Goal: Transaction & Acquisition: Download file/media

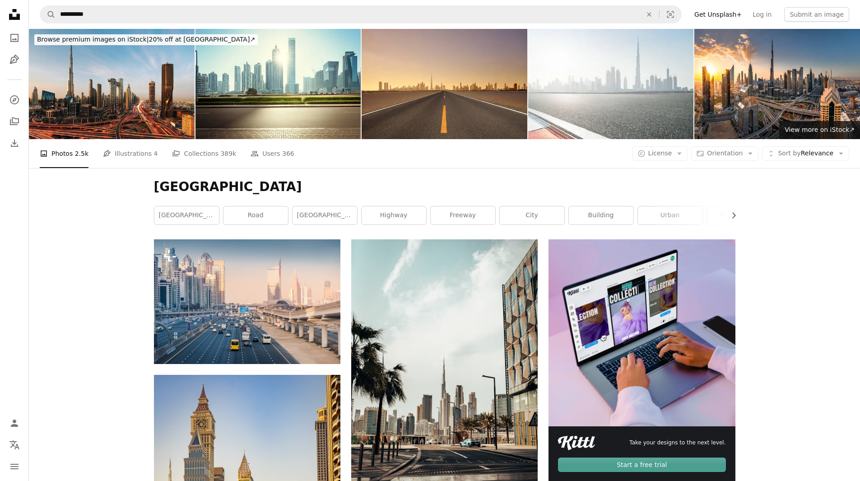
scroll to position [181, 0]
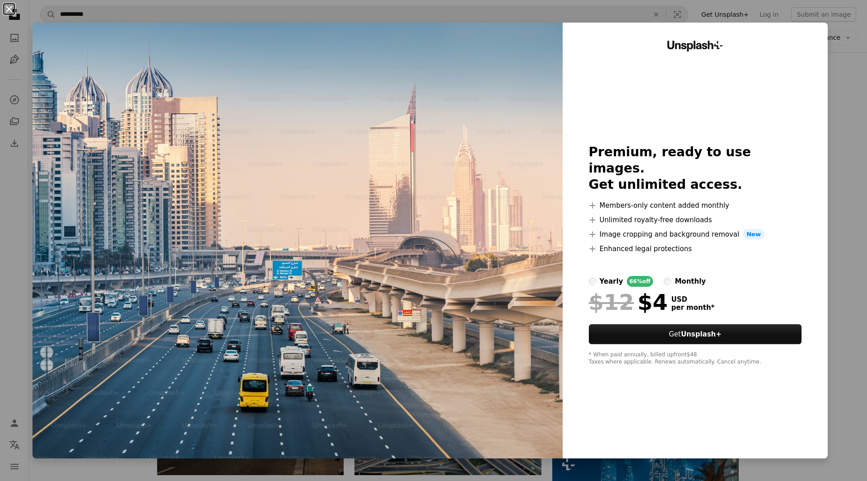
click at [13, 12] on button "An X shape" at bounding box center [9, 9] width 11 height 11
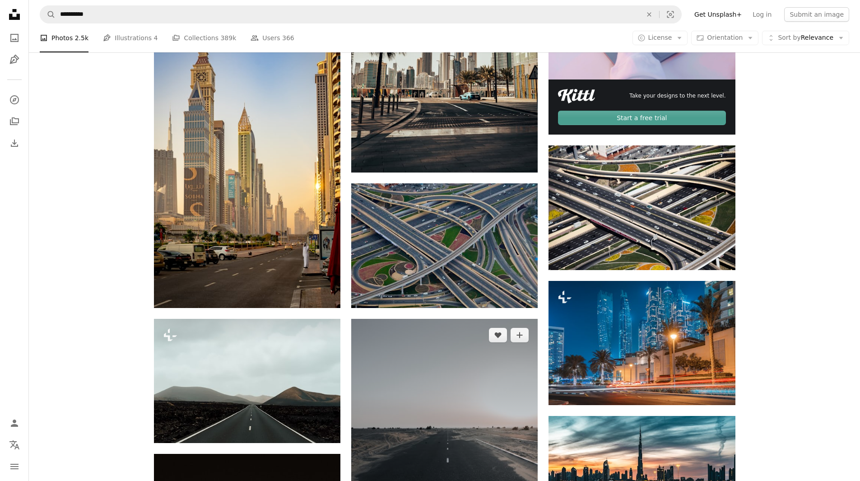
scroll to position [406, 0]
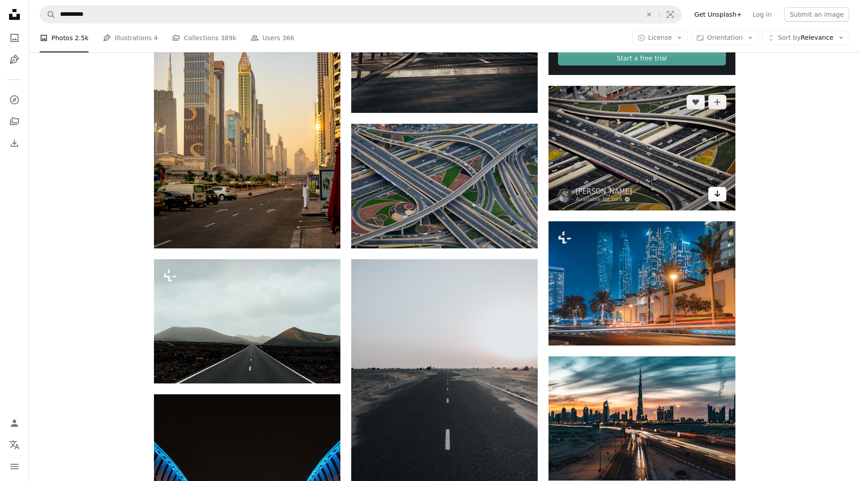
click at [711, 198] on link "Arrow pointing down" at bounding box center [717, 194] width 18 height 14
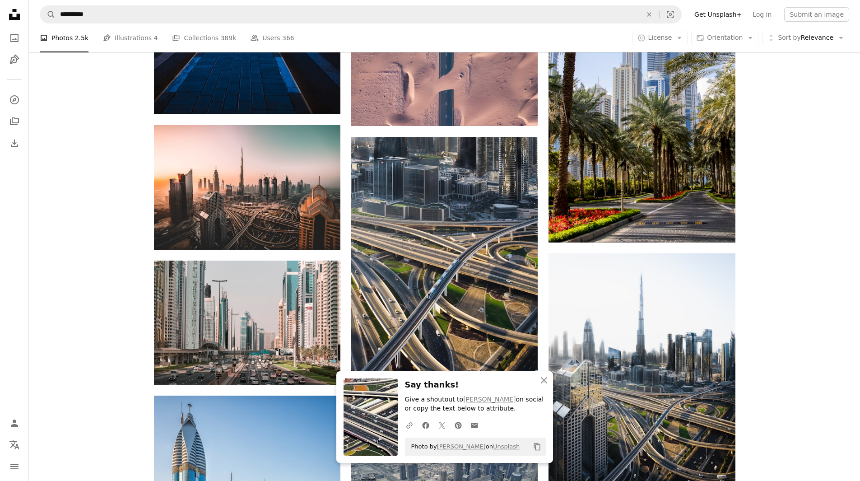
scroll to position [948, 0]
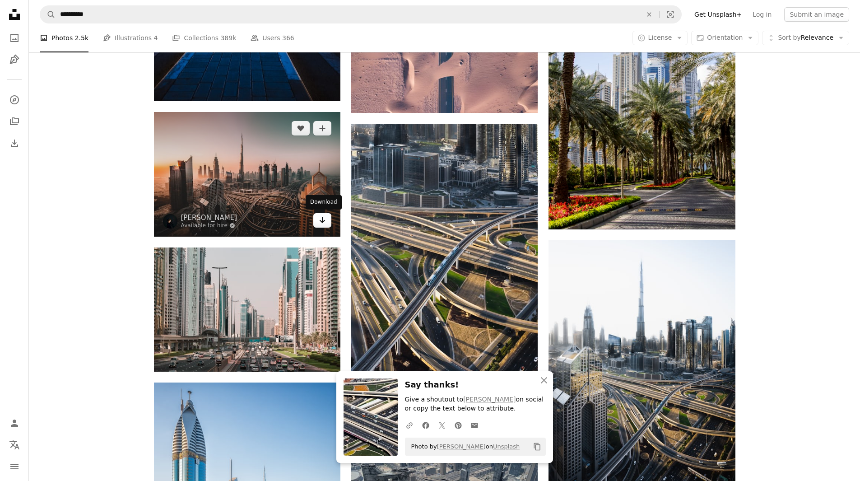
click at [325, 225] on icon "Arrow pointing down" at bounding box center [322, 219] width 7 height 11
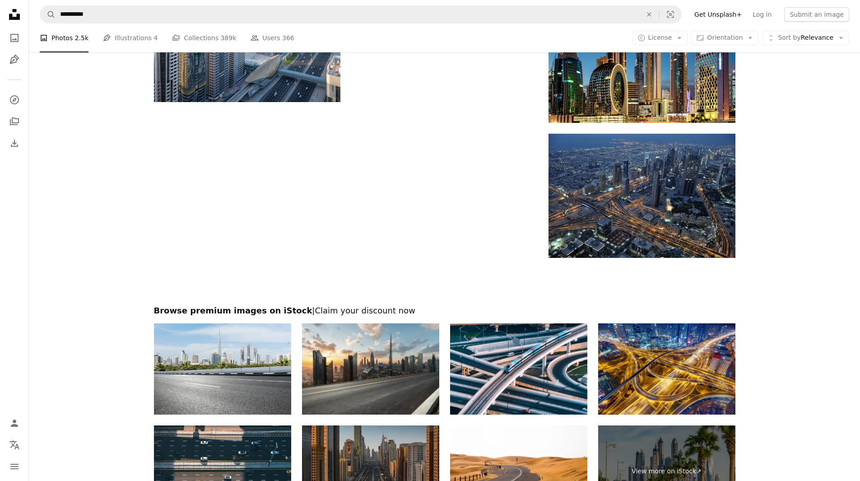
scroll to position [1625, 0]
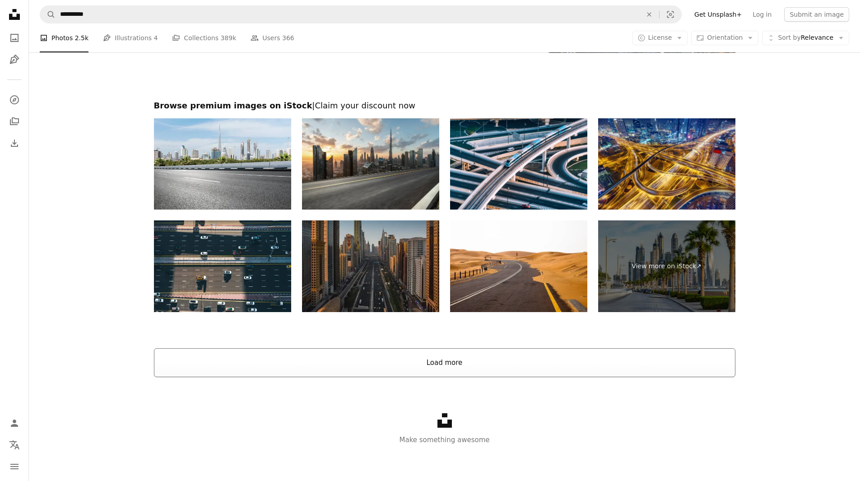
click at [503, 351] on button "Load more" at bounding box center [444, 362] width 581 height 29
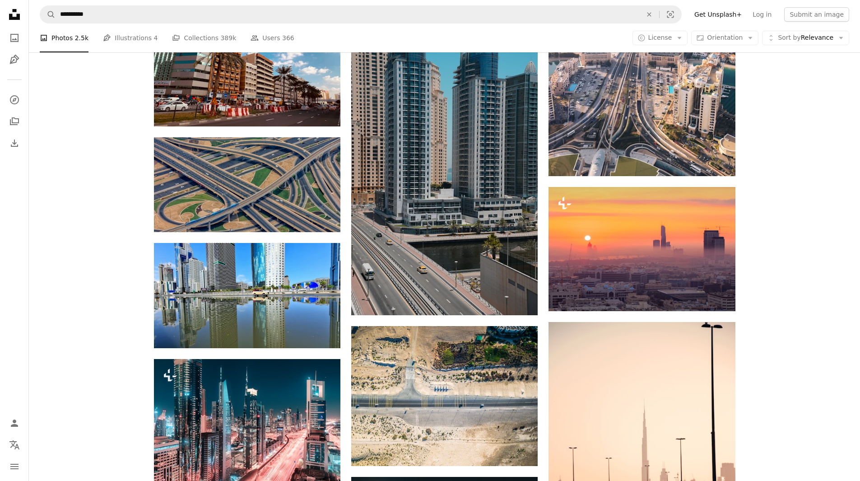
scroll to position [2868, 0]
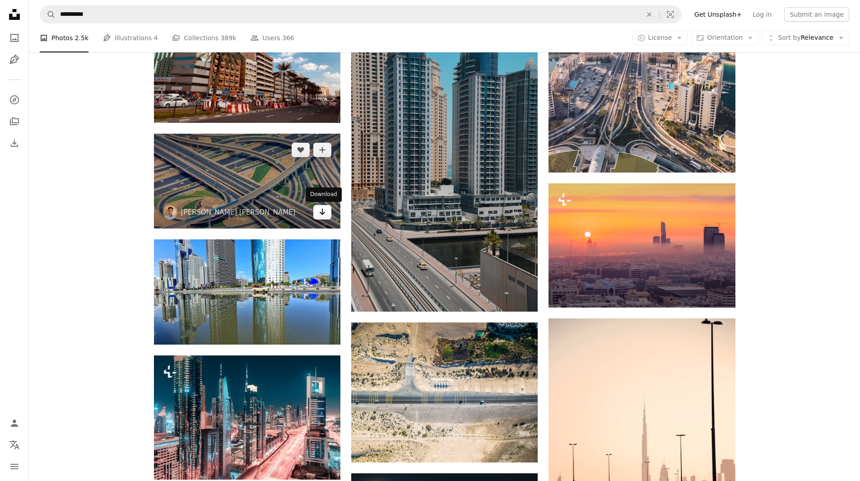
click at [320, 214] on icon "Arrow pointing down" at bounding box center [322, 211] width 7 height 11
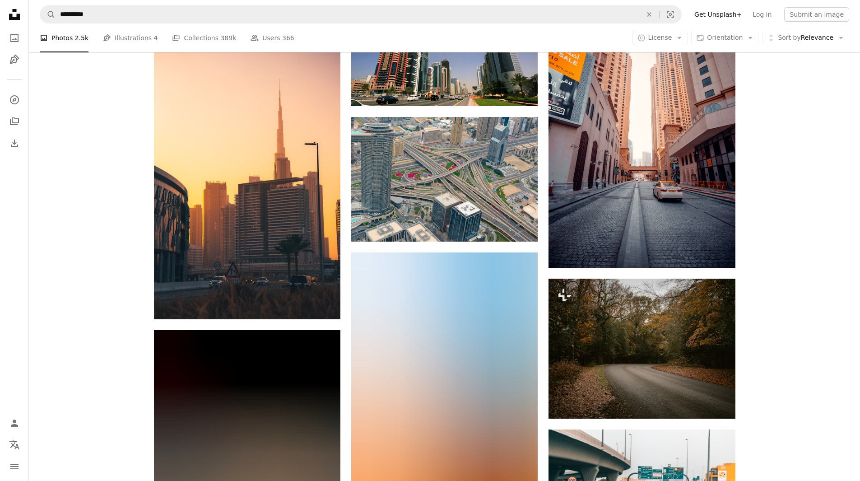
scroll to position [4989, 0]
